Goal: Task Accomplishment & Management: Use online tool/utility

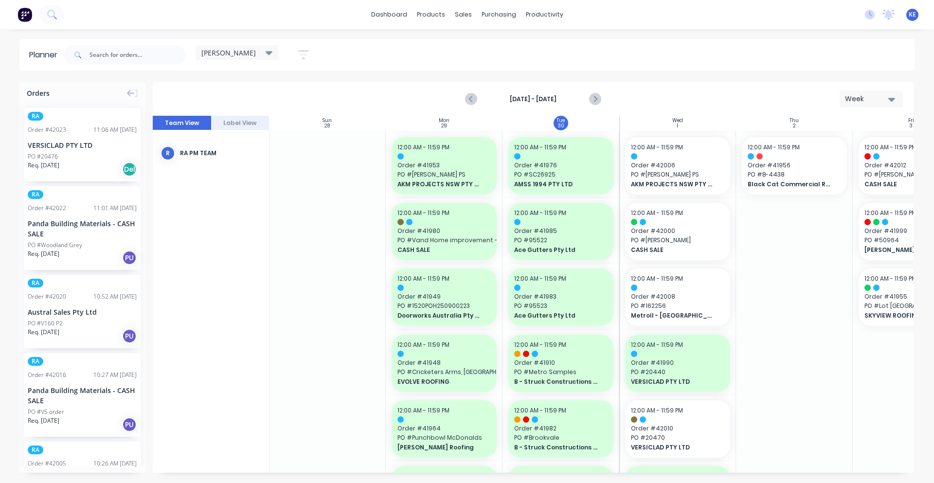
scroll to position [581, 0]
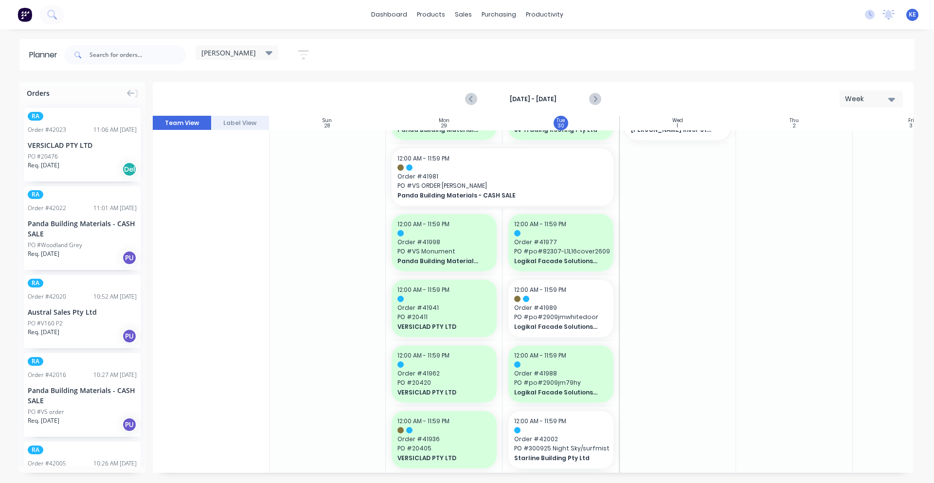
click at [778, 369] on div at bounding box center [794, 178] width 117 height 1257
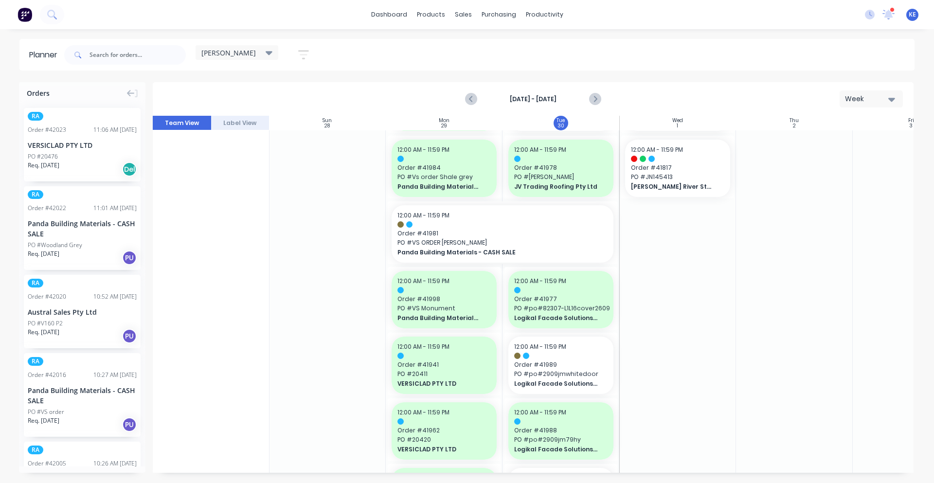
scroll to position [513, 0]
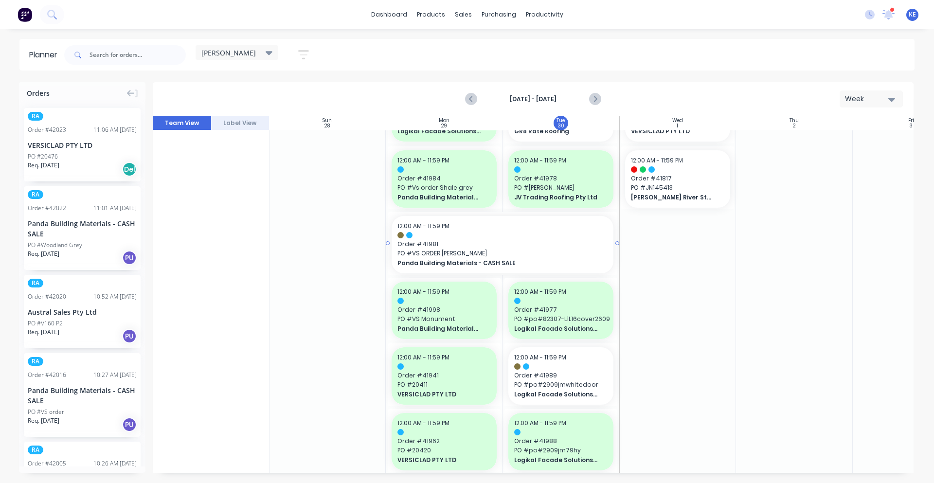
click at [500, 262] on span "Panda Building Materials - CASH SALE" at bounding box center [491, 263] width 189 height 9
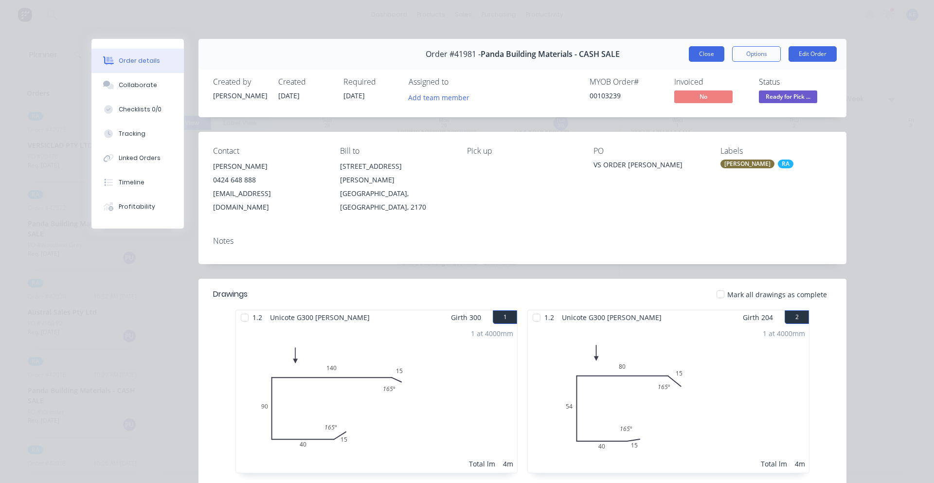
click at [707, 55] on button "Close" at bounding box center [706, 54] width 35 height 16
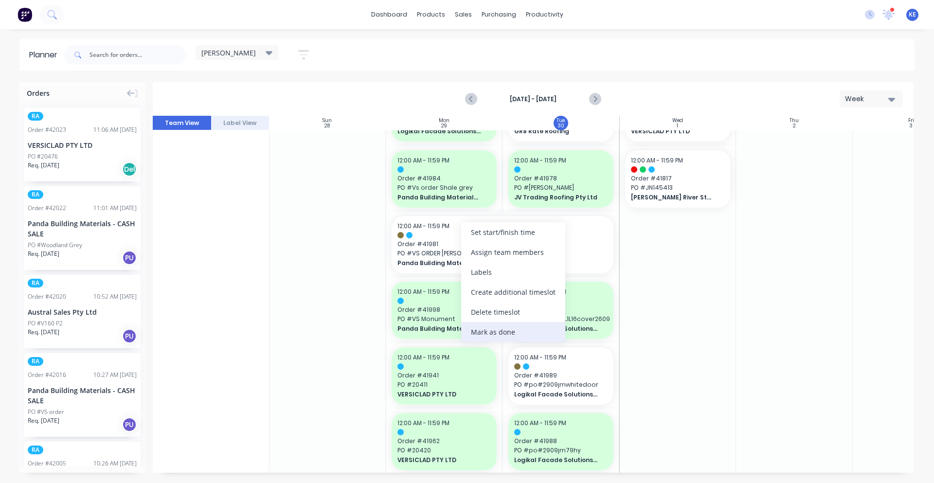
click at [486, 326] on div "Mark as done" at bounding box center [513, 332] width 104 height 20
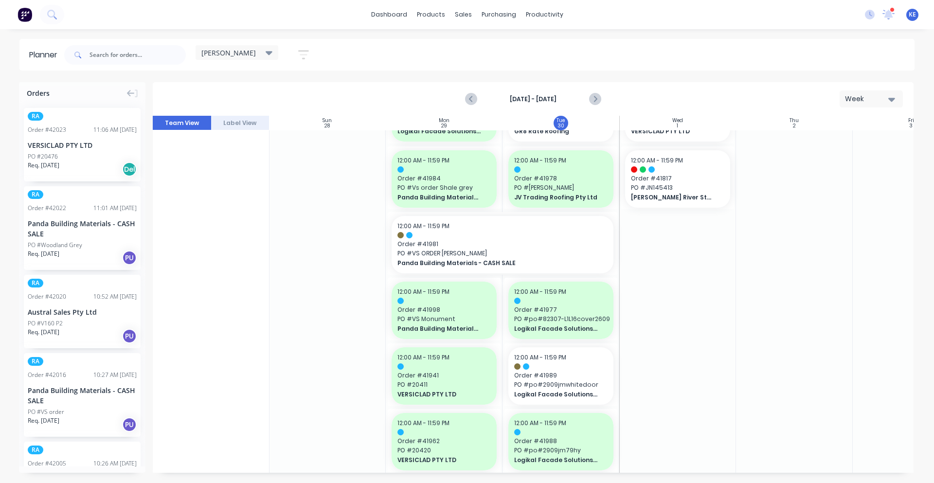
click at [687, 315] on div at bounding box center [677, 245] width 117 height 1257
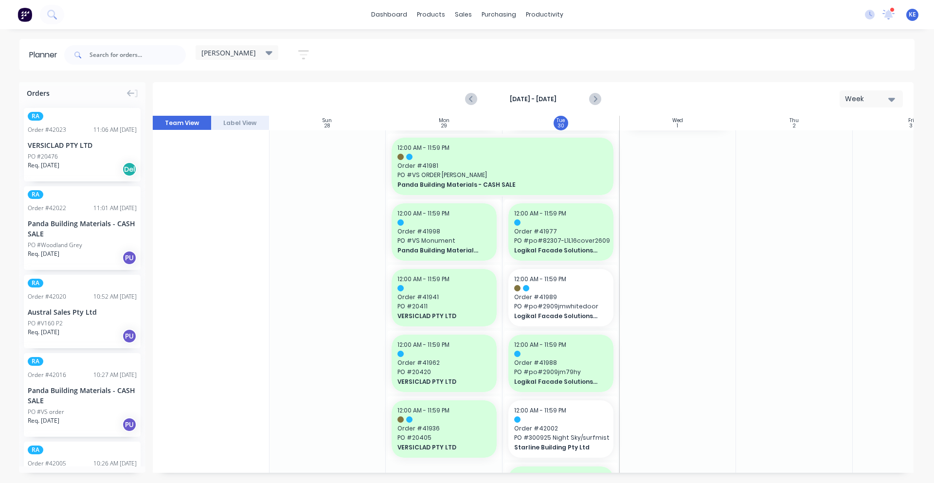
scroll to position [614, 0]
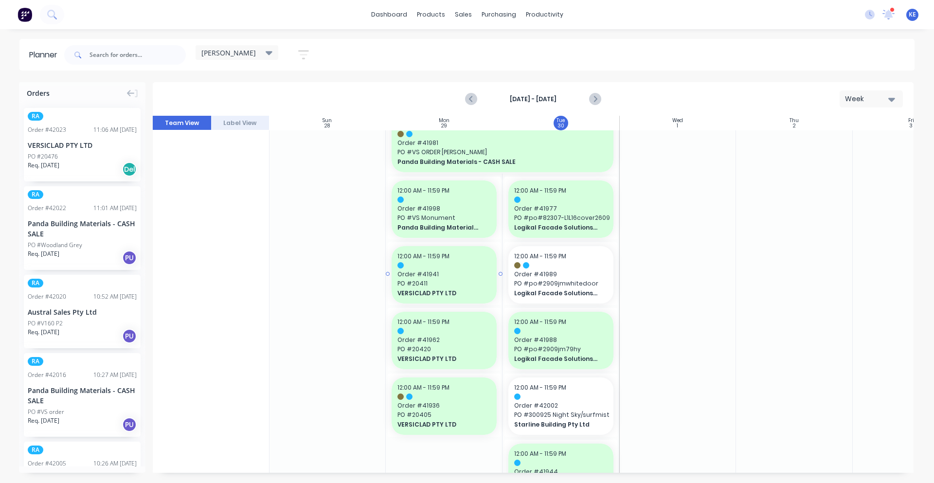
click at [483, 256] on div "12:00 AM - 11:59 PM" at bounding box center [443, 256] width 93 height 9
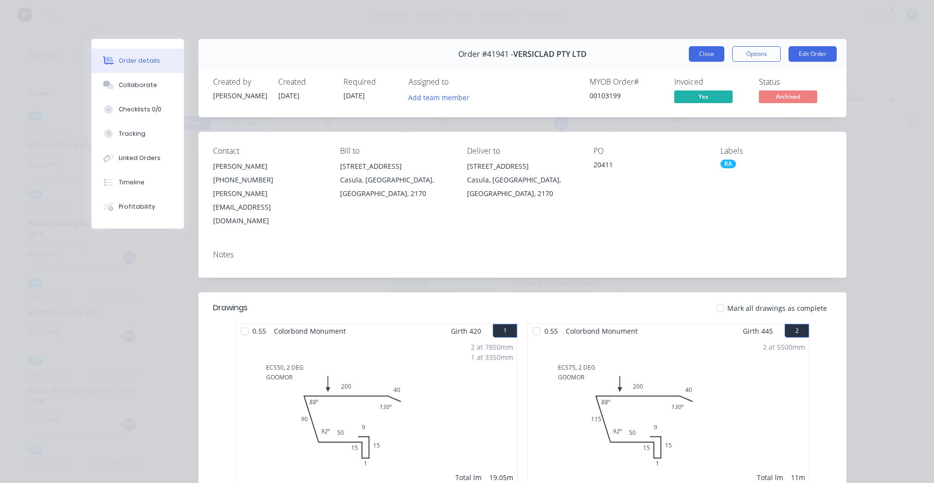
click at [692, 56] on button "Close" at bounding box center [706, 54] width 35 height 16
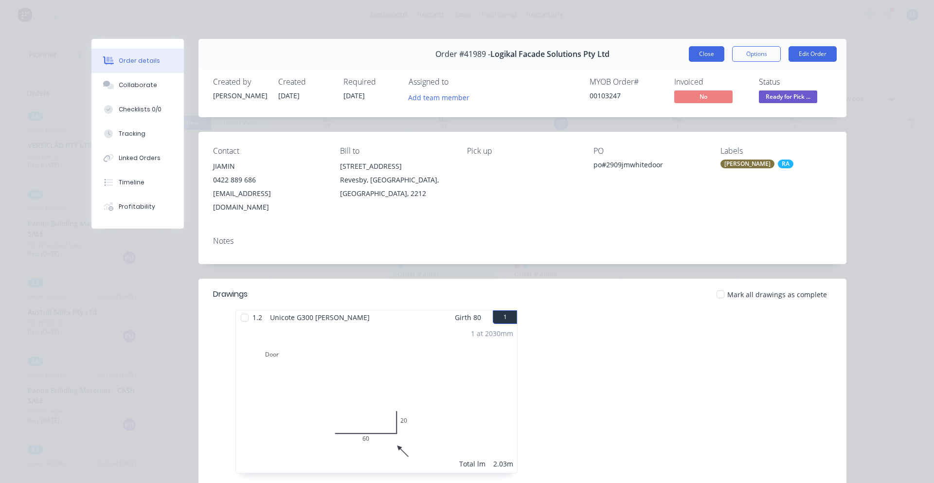
click at [703, 59] on button "Close" at bounding box center [706, 54] width 35 height 16
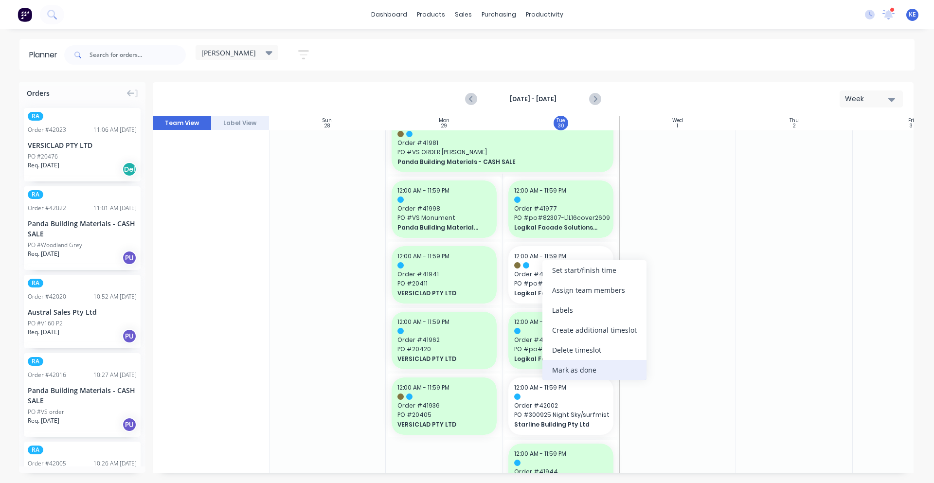
click at [589, 367] on div "Mark as done" at bounding box center [594, 370] width 104 height 20
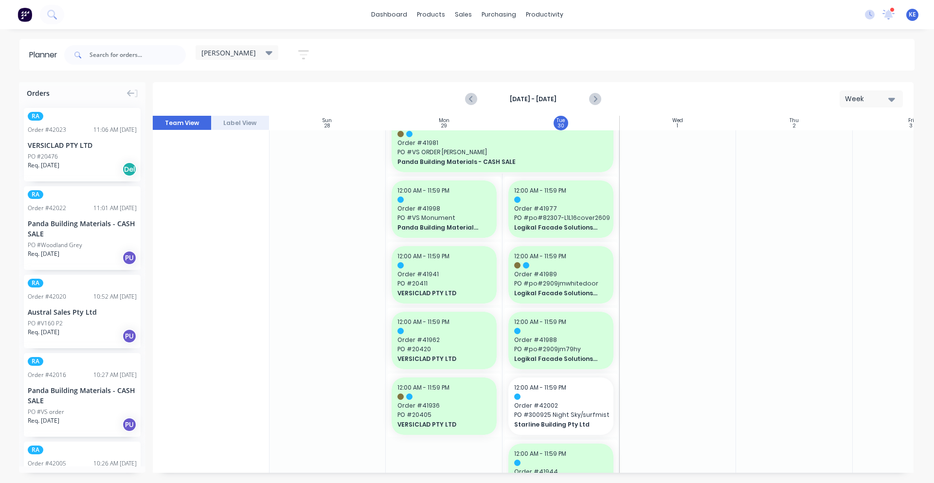
click at [690, 336] on div at bounding box center [677, 144] width 117 height 1257
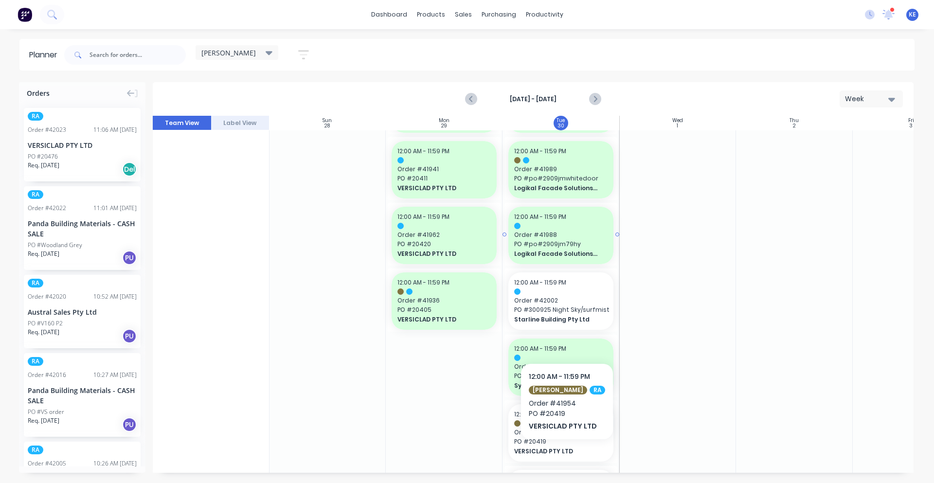
scroll to position [715, 0]
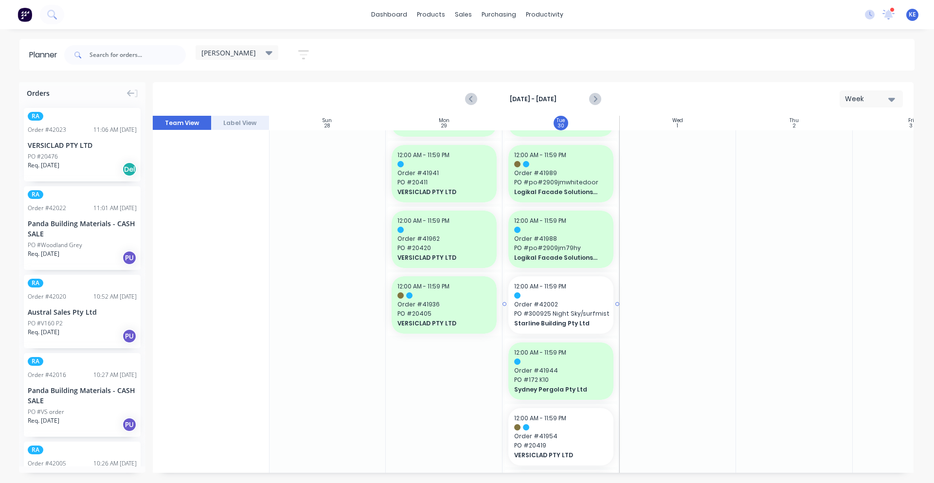
click at [565, 291] on div "12:00 AM - 11:59 PM Order # 42002 PO # 300925 Night Sky/surfmist Starline Build…" at bounding box center [560, 304] width 105 height 57
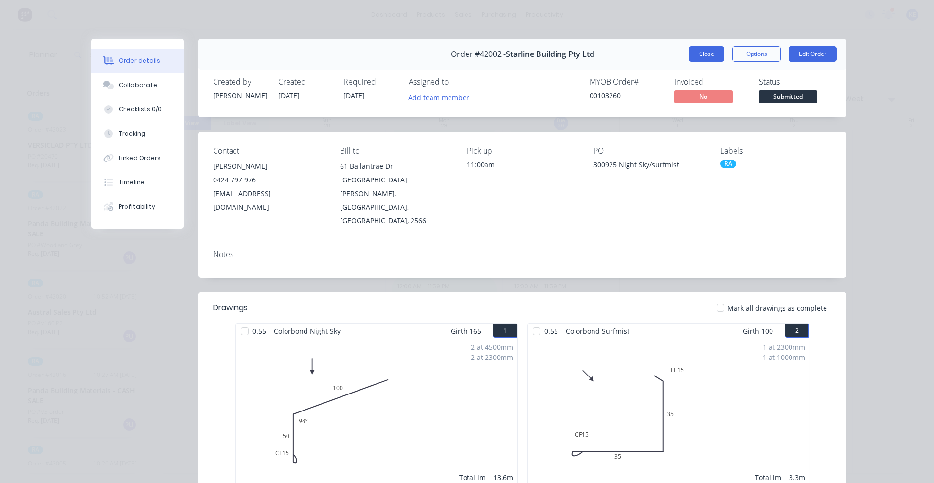
click at [695, 54] on button "Close" at bounding box center [706, 54] width 35 height 16
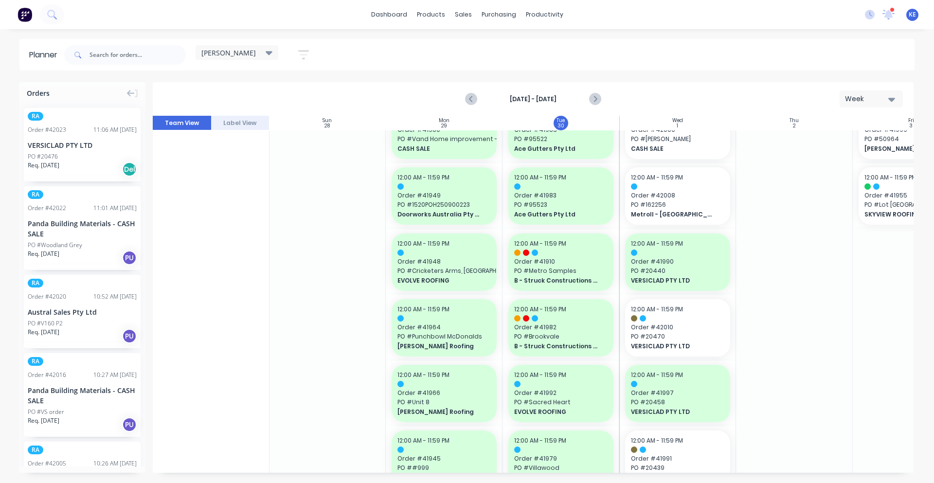
scroll to position [0, 0]
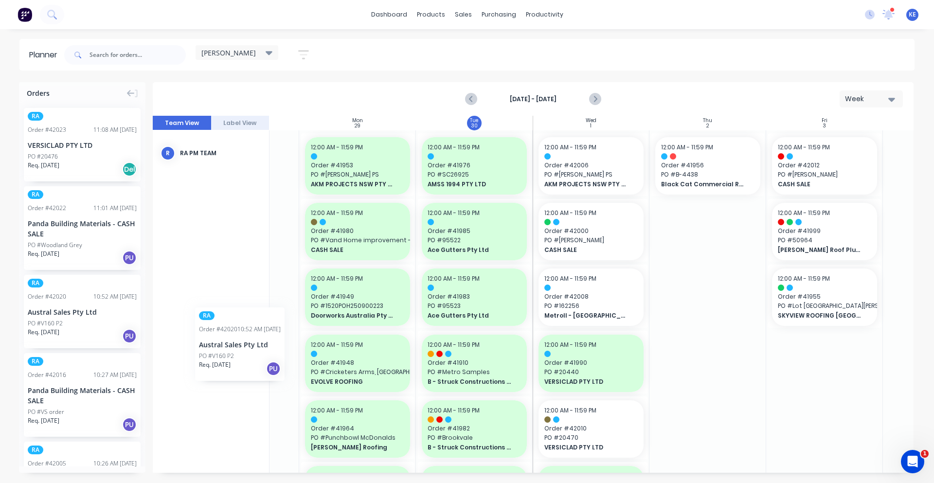
scroll to position [0, 85]
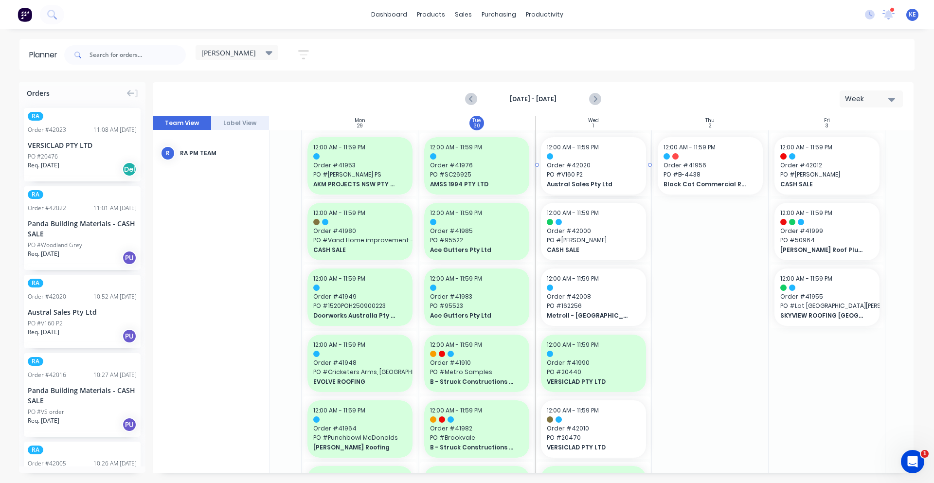
drag, startPoint x: 74, startPoint y: 307, endPoint x: 606, endPoint y: 273, distance: 532.6
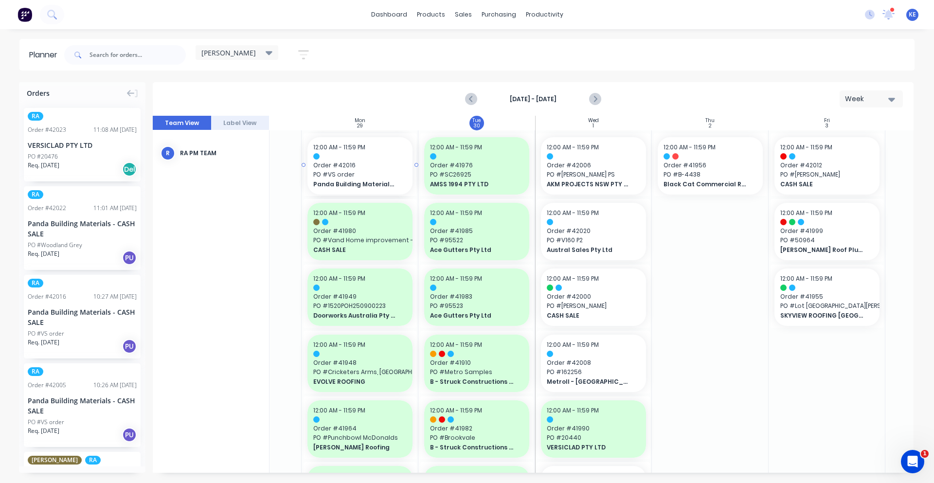
scroll to position [0, 80]
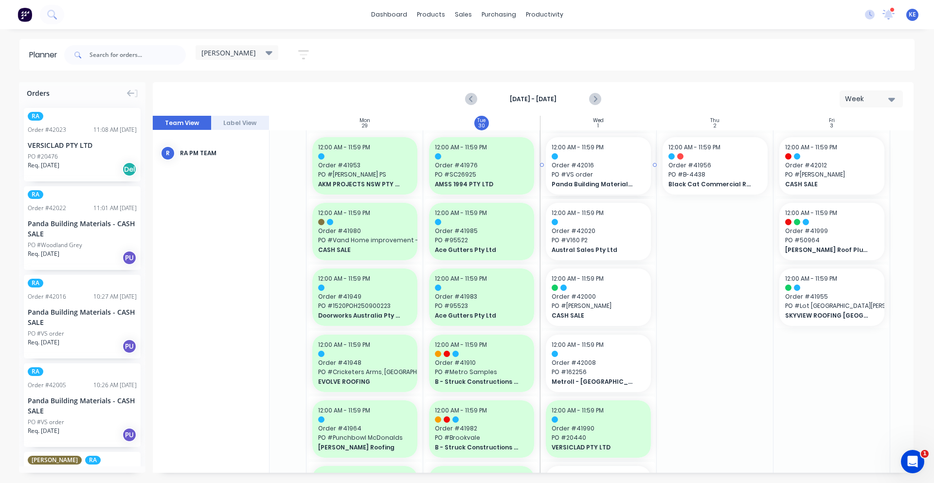
drag, startPoint x: 89, startPoint y: 312, endPoint x: 571, endPoint y: 327, distance: 481.6
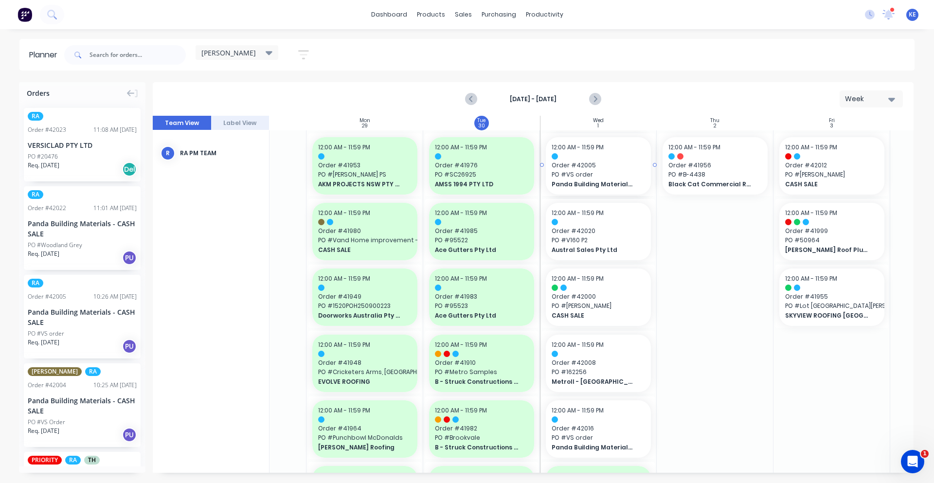
drag, startPoint x: 80, startPoint y: 343, endPoint x: 568, endPoint y: 361, distance: 488.5
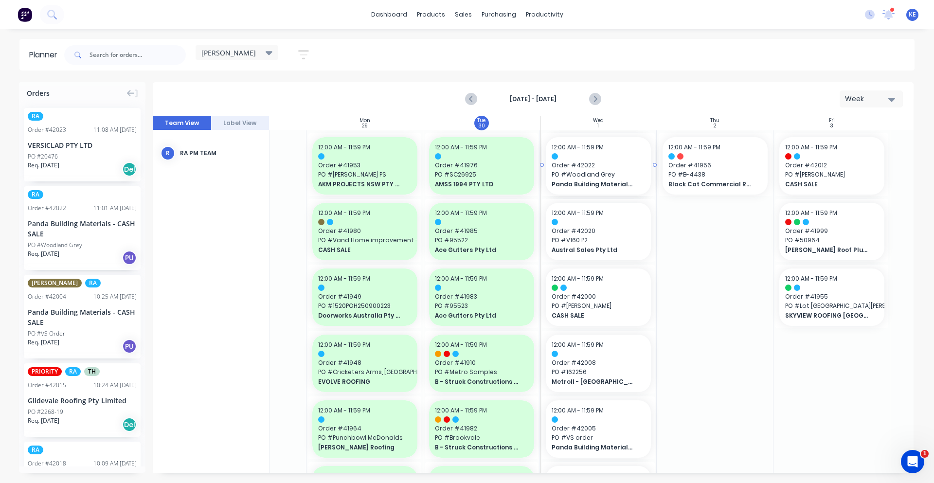
drag, startPoint x: 83, startPoint y: 235, endPoint x: 933, endPoint y: 382, distance: 862.6
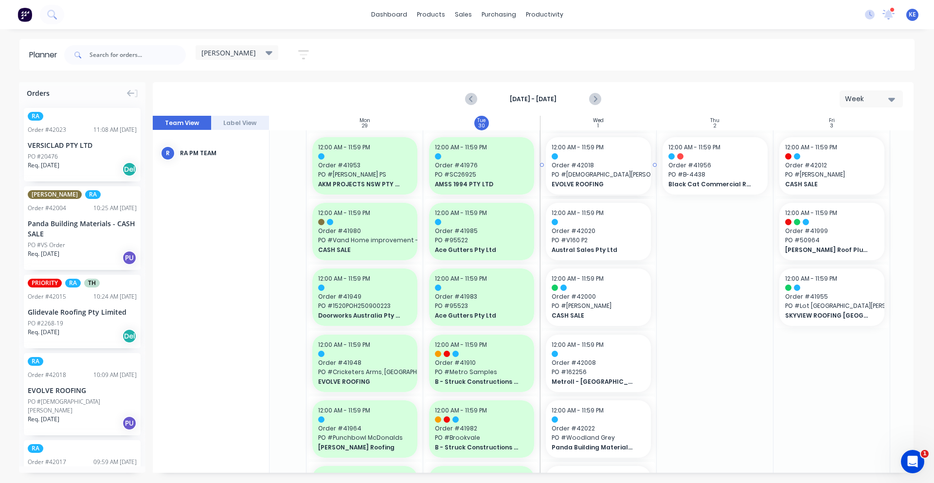
drag, startPoint x: 72, startPoint y: 380, endPoint x: 573, endPoint y: 354, distance: 501.1
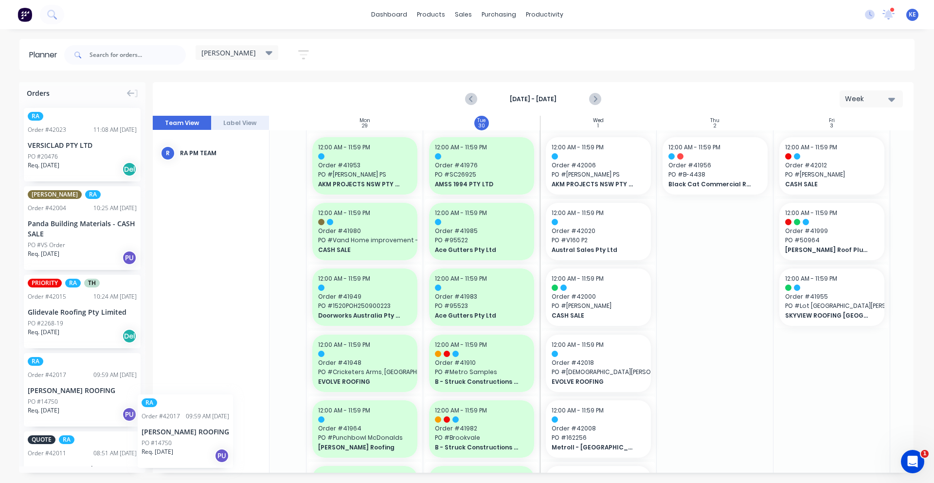
scroll to position [0, 72]
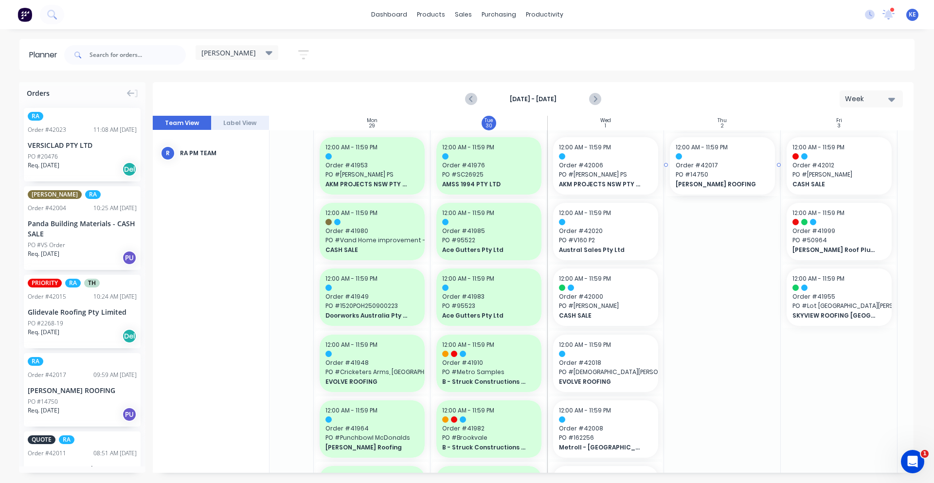
drag, startPoint x: 88, startPoint y: 392, endPoint x: 687, endPoint y: 302, distance: 605.8
